Goal: Information Seeking & Learning: Check status

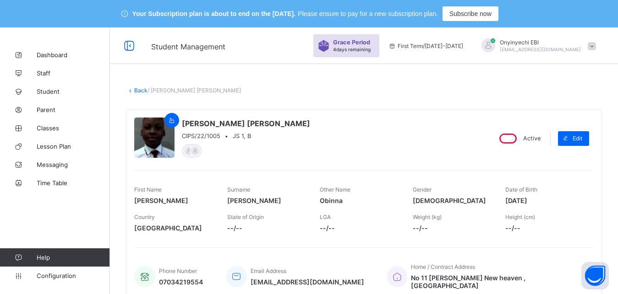
click at [596, 47] on span at bounding box center [592, 46] width 8 height 8
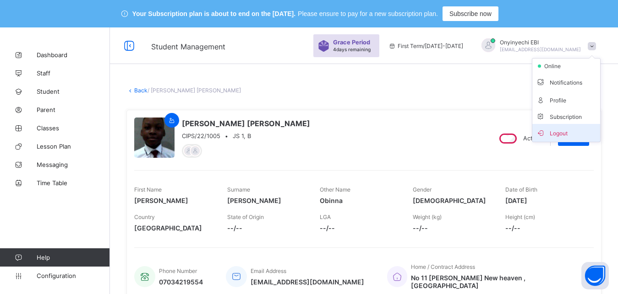
click at [572, 131] on span "Logout" at bounding box center [566, 133] width 60 height 11
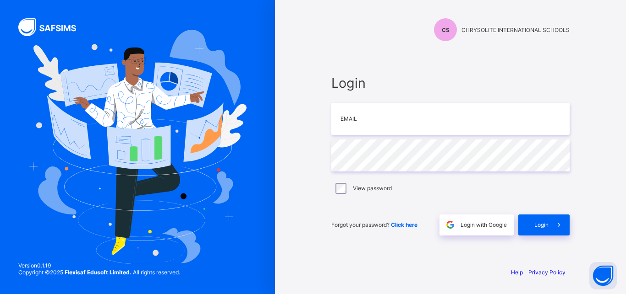
type input "**********"
click at [546, 220] on div "Login" at bounding box center [543, 225] width 51 height 21
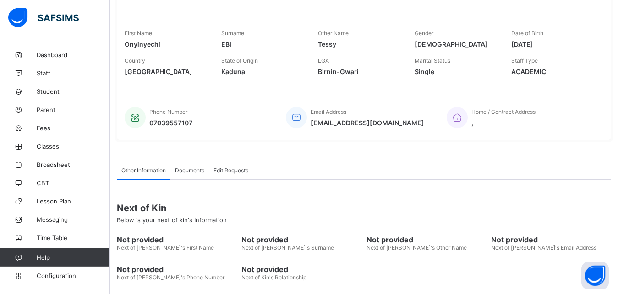
scroll to position [208, 0]
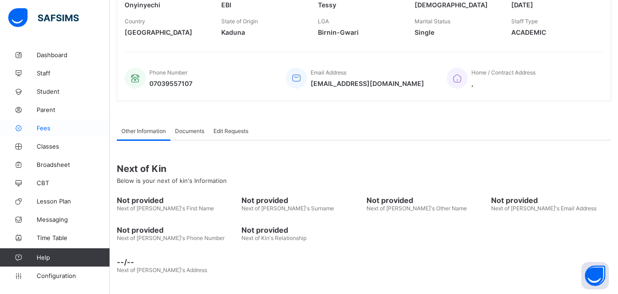
click at [43, 125] on span "Fees" at bounding box center [73, 128] width 73 height 7
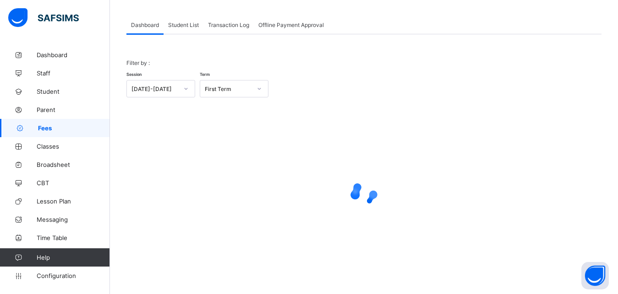
scroll to position [27, 0]
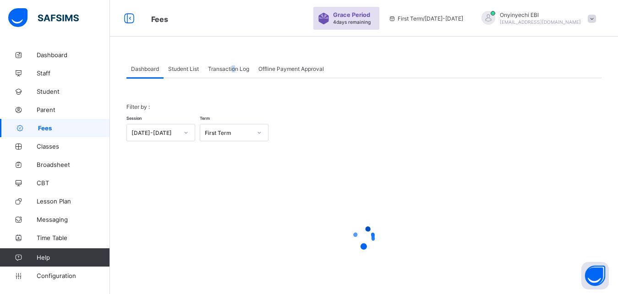
click at [234, 66] on span "Transaction Log" at bounding box center [228, 68] width 41 height 7
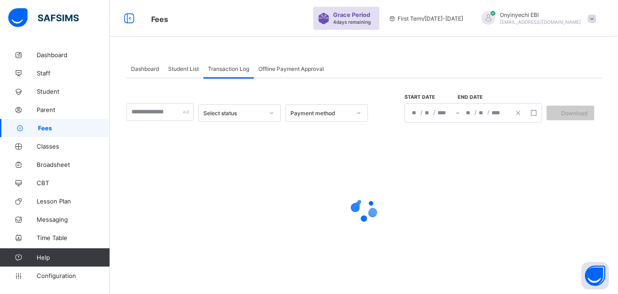
click at [298, 65] on div "Offline Payment Approval" at bounding box center [291, 69] width 75 height 18
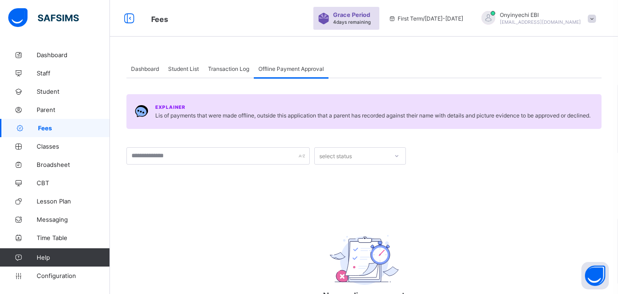
click at [227, 67] on span "Transaction Log" at bounding box center [228, 68] width 41 height 7
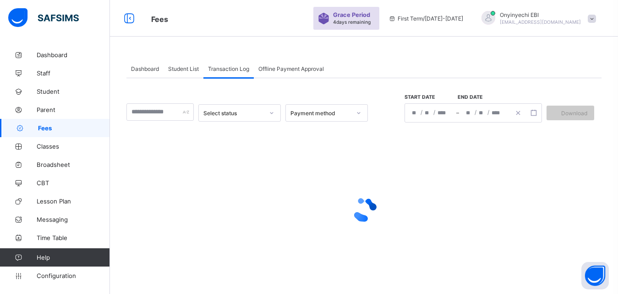
click at [180, 68] on span "Student List" at bounding box center [183, 68] width 31 height 7
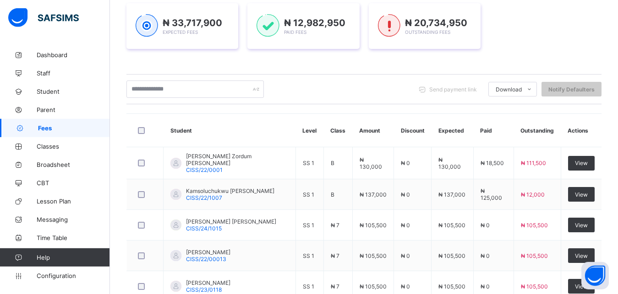
scroll to position [83, 0]
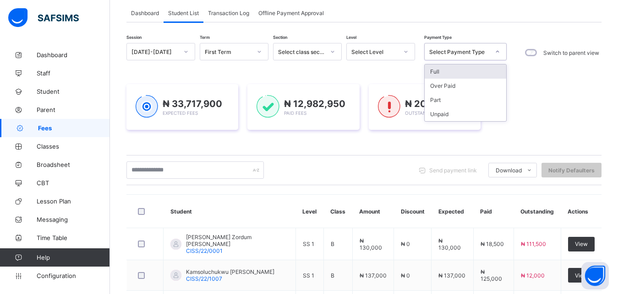
click at [497, 52] on icon at bounding box center [497, 51] width 5 height 9
click at [444, 97] on div "Part" at bounding box center [465, 100] width 82 height 14
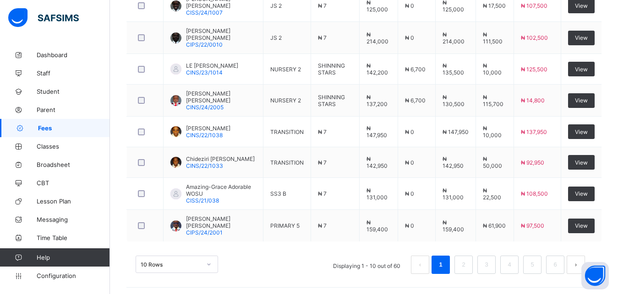
scroll to position [0, 0]
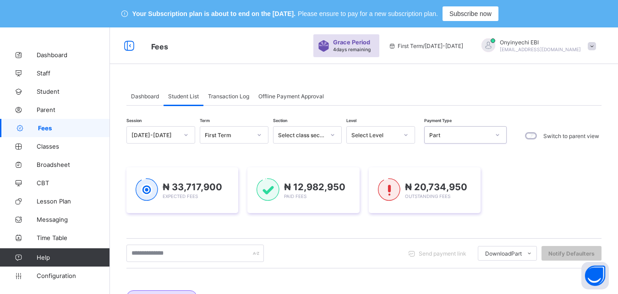
click at [497, 133] on icon at bounding box center [497, 135] width 5 height 9
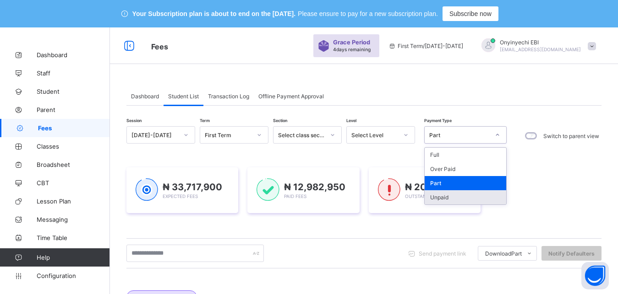
click at [443, 196] on div "Unpaid" at bounding box center [465, 197] width 82 height 14
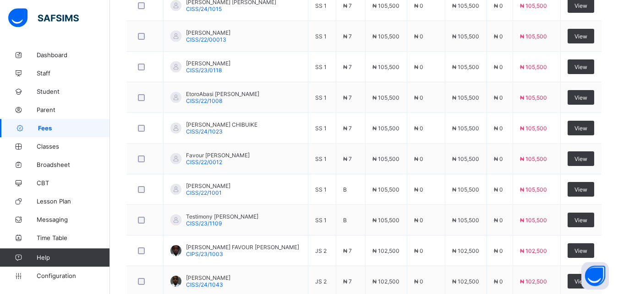
scroll to position [419, 0]
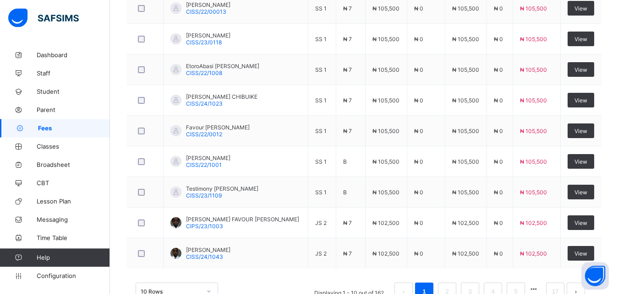
scroll to position [388, 0]
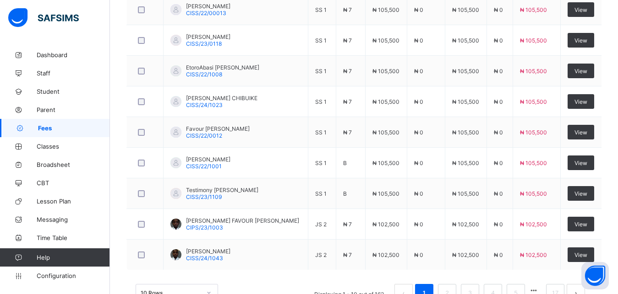
drag, startPoint x: 621, startPoint y: 5, endPoint x: 624, endPoint y: 40, distance: 34.9
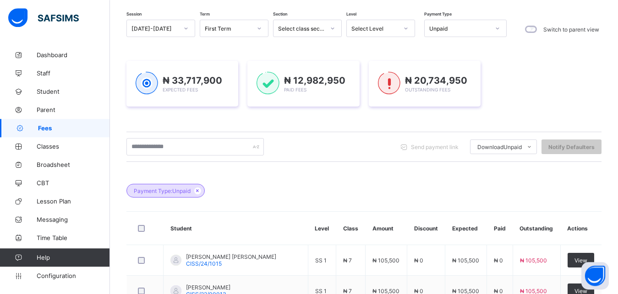
scroll to position [100, 0]
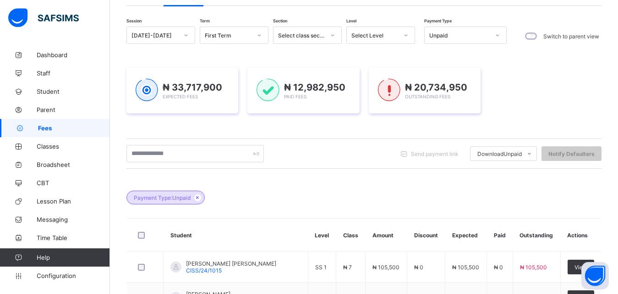
click at [52, 128] on span "Fees" at bounding box center [74, 128] width 72 height 7
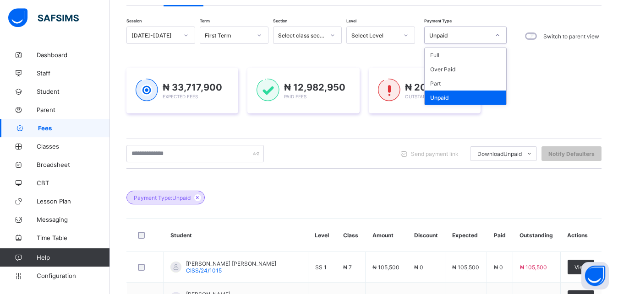
click at [497, 34] on icon at bounding box center [497, 35] width 5 height 9
click at [473, 55] on div "Full" at bounding box center [465, 55] width 82 height 14
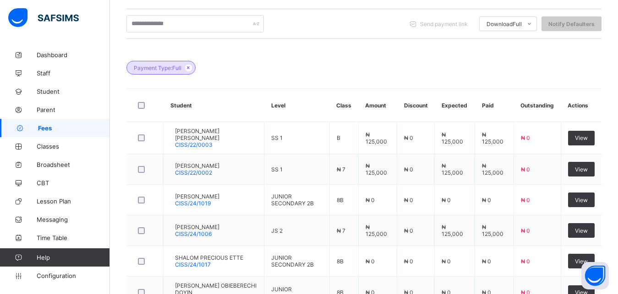
scroll to position [209, 0]
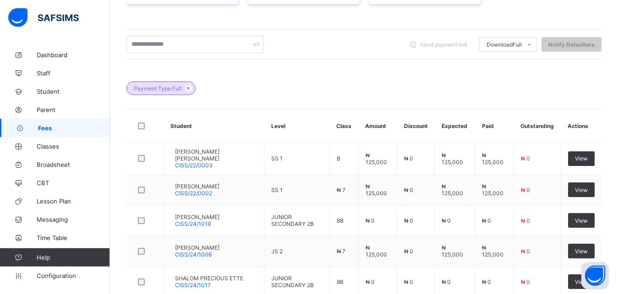
click at [600, 95] on div "Payment Type: Full" at bounding box center [363, 84] width 475 height 32
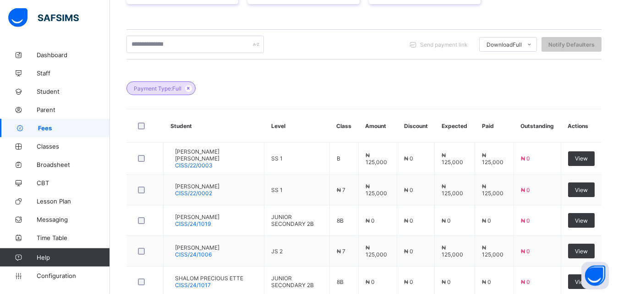
click at [600, 95] on div "Payment Type: Full" at bounding box center [363, 84] width 475 height 32
click at [599, 94] on div "Payment Type: Full" at bounding box center [363, 84] width 475 height 32
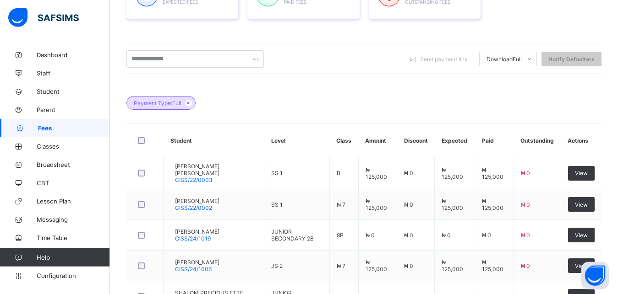
scroll to position [196, 0]
drag, startPoint x: 624, startPoint y: 99, endPoint x: 625, endPoint y: 122, distance: 22.9
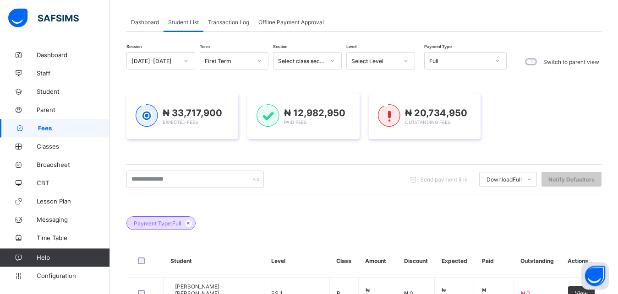
scroll to position [0, 0]
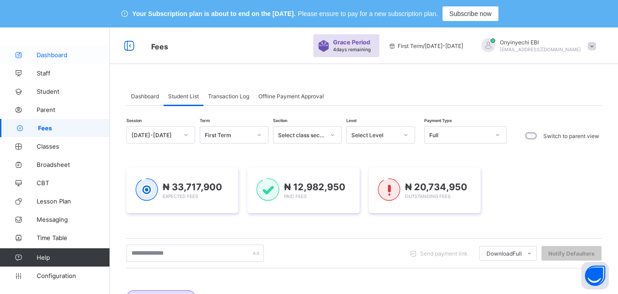
click at [45, 53] on span "Dashboard" at bounding box center [73, 54] width 73 height 7
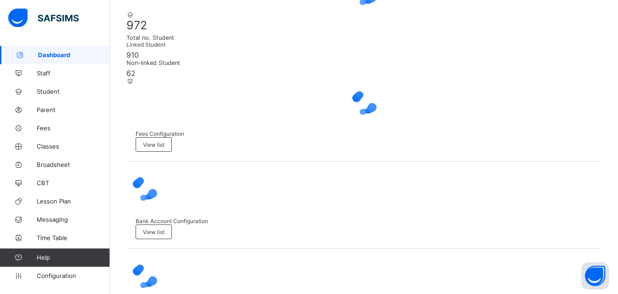
scroll to position [240, 0]
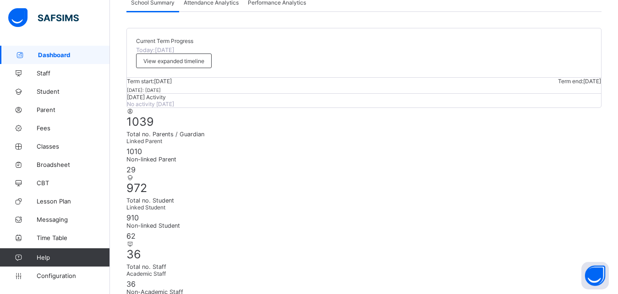
scroll to position [90, 0]
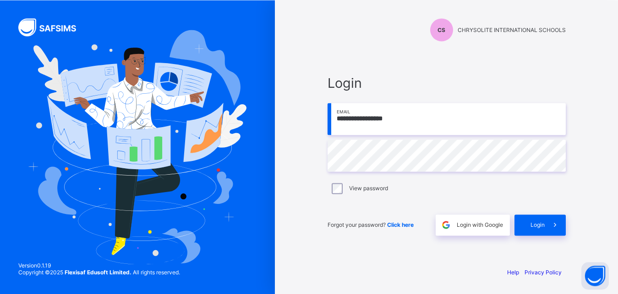
type input "**********"
